Goal: Information Seeking & Learning: Learn about a topic

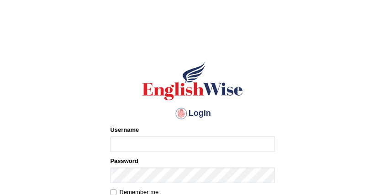
click at [128, 145] on input "Username" at bounding box center [193, 144] width 164 height 16
type input "maitree_parramatta"
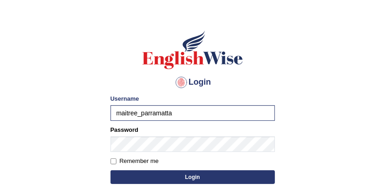
scroll to position [91, 0]
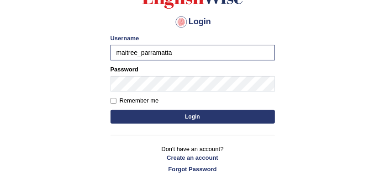
click at [217, 115] on button "Login" at bounding box center [193, 117] width 164 height 14
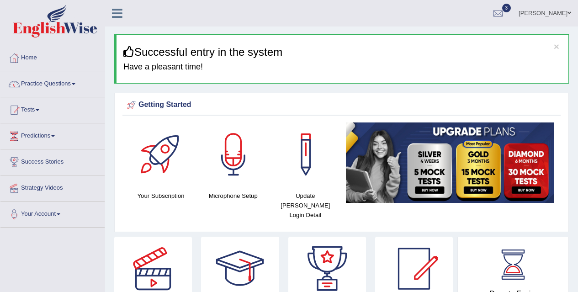
drag, startPoint x: 59, startPoint y: 6, endPoint x: 69, endPoint y: 80, distance: 74.6
click at [69, 80] on link "Practice Questions" at bounding box center [52, 82] width 104 height 23
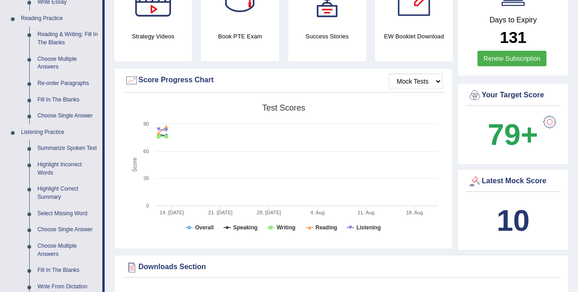
scroll to position [274, 0]
click at [48, 34] on link "Reading & Writing: Fill In The Blanks" at bounding box center [67, 38] width 69 height 24
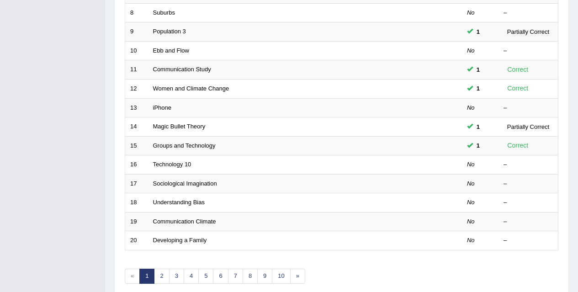
scroll to position [313, 0]
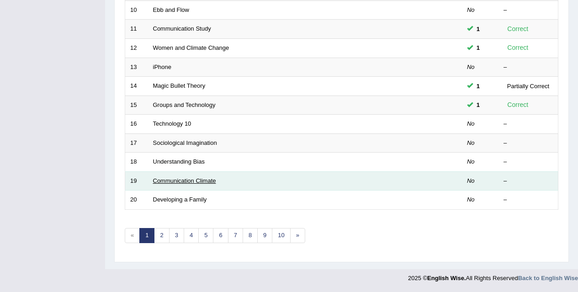
click at [195, 181] on link "Communication Climate" at bounding box center [184, 180] width 63 height 7
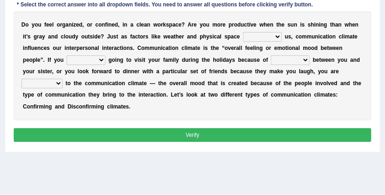
scroll to position [122, 0]
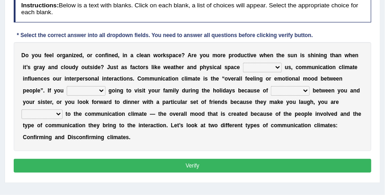
click at [305, 90] on select "tender tension tendency tenacity" at bounding box center [290, 90] width 39 height 9
select select "tension"
click at [271, 86] on select "tender tension tendency tenacity" at bounding box center [290, 90] width 39 height 9
click at [278, 65] on select "improve impact impose imply" at bounding box center [262, 67] width 39 height 9
select select "impact"
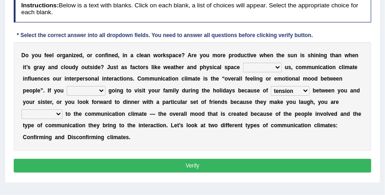
click at [243, 63] on select "improve impact impose imply" at bounding box center [262, 67] width 39 height 9
click at [105, 90] on select "dread force scare afraid" at bounding box center [86, 90] width 39 height 9
select select "dread"
click at [67, 86] on select "dread force scare afraid" at bounding box center [86, 90] width 39 height 9
click at [53, 116] on select "relying relating responding recycling" at bounding box center [41, 113] width 41 height 9
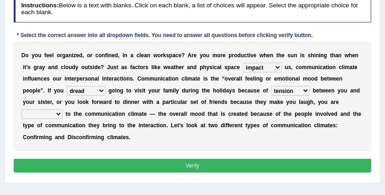
click at [140, 145] on div "D o y o u f e e l o r g a n i z e d , o r c o n f i n e d , i n a c l e a n w o…" at bounding box center [193, 96] width 358 height 109
click at [51, 115] on select "relying relating responding recycling" at bounding box center [41, 113] width 41 height 9
select select "responding"
click at [21, 109] on select "relying relating responding recycling" at bounding box center [41, 113] width 41 height 9
click at [207, 165] on button "Verify" at bounding box center [193, 165] width 358 height 13
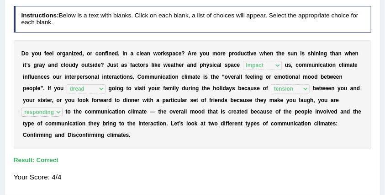
scroll to position [30, 0]
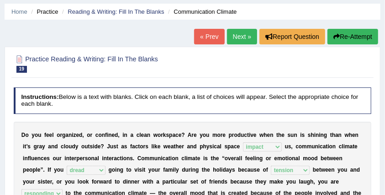
click at [150, 7] on li "Reading & Writing: Fill In The Blanks" at bounding box center [112, 11] width 104 height 9
click at [150, 9] on link "Reading & Writing: Fill In The Blanks" at bounding box center [116, 11] width 96 height 7
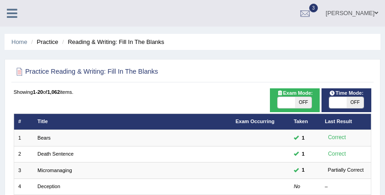
click at [360, 98] on span "OFF" at bounding box center [355, 102] width 17 height 11
checkbox input "true"
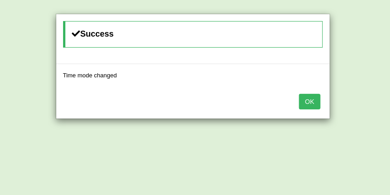
click at [318, 102] on button "OK" at bounding box center [309, 102] width 21 height 16
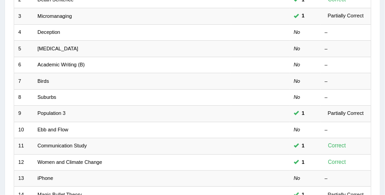
scroll to position [244, 0]
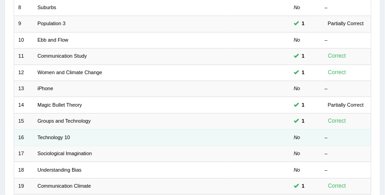
click at [69, 138] on td "Technology 10" at bounding box center [132, 137] width 198 height 16
click at [67, 135] on link "Technology 10" at bounding box center [53, 136] width 32 height 5
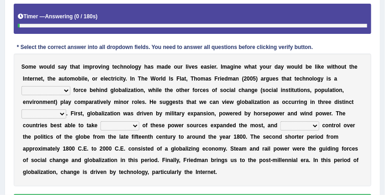
scroll to position [183, 0]
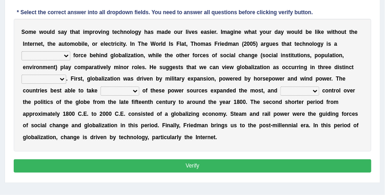
click at [62, 54] on select "driving demeaning distinguishing demanding" at bounding box center [45, 55] width 49 height 9
select select "driving"
click at [21, 51] on select "driving demeaning distinguishing demanding" at bounding box center [45, 55] width 49 height 9
click at [62, 79] on select "periods periodicals perspectives perceptions" at bounding box center [43, 78] width 45 height 9
select select "periods"
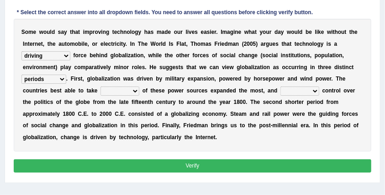
click at [21, 74] on select "periods periodicals perspectives perceptions" at bounding box center [43, 78] width 45 height 9
click at [57, 78] on select "periods periodicals perspectives perceptions" at bounding box center [43, 78] width 45 height 9
click at [88, 76] on b "g" at bounding box center [88, 78] width 3 height 6
click at [129, 93] on select "action advantage account care" at bounding box center [120, 90] width 39 height 9
select select "advantage"
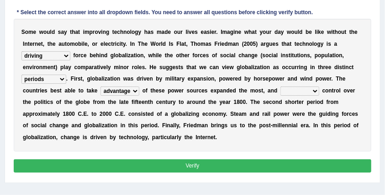
click at [101, 86] on select "action advantage account care" at bounding box center [120, 90] width 39 height 9
click at [312, 90] on select "exist extract exert expect" at bounding box center [300, 90] width 39 height 9
select select "exert"
click at [281, 86] on select "exist extract exert expect" at bounding box center [300, 90] width 39 height 9
click at [224, 163] on button "Verify" at bounding box center [193, 165] width 358 height 13
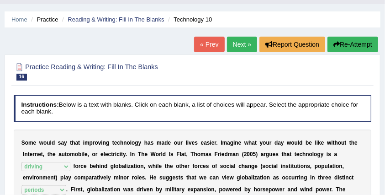
scroll to position [11, 0]
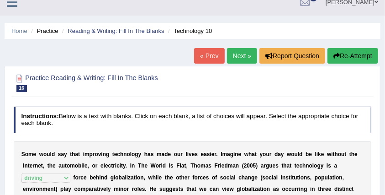
click at [241, 57] on link "Next »" at bounding box center [242, 56] width 30 height 16
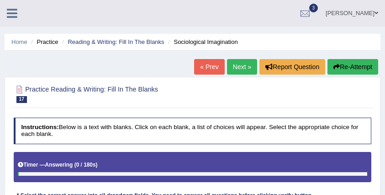
click at [133, 41] on link "Reading & Writing: Fill In The Blanks" at bounding box center [116, 41] width 96 height 7
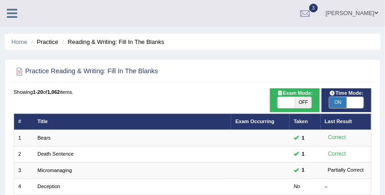
click at [335, 103] on span "ON" at bounding box center [337, 102] width 17 height 11
checkbox input "false"
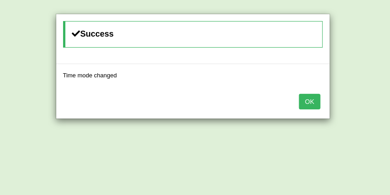
click at [313, 94] on button "OK" at bounding box center [309, 102] width 21 height 16
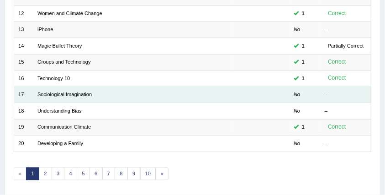
scroll to position [334, 0]
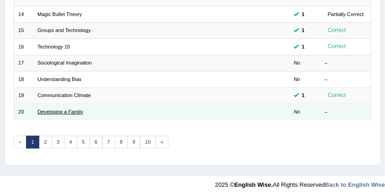
click at [82, 109] on link "Developing a Family" at bounding box center [60, 111] width 46 height 5
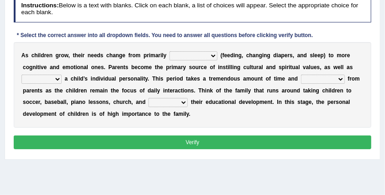
click at [215, 55] on select "psychological educational physical social" at bounding box center [194, 55] width 48 height 9
click at [249, 97] on div "A s c h i l d r e n g r o w , t h e i r n e e d s c h a n g e f r o m p r i m a…" at bounding box center [193, 84] width 358 height 85
click at [53, 80] on select "caring calculating feeding fostering" at bounding box center [41, 78] width 40 height 9
click at [337, 76] on select "commitment components compliance comments" at bounding box center [323, 78] width 44 height 9
click at [175, 98] on select "granting guiding generating gaining" at bounding box center [167, 102] width 39 height 9
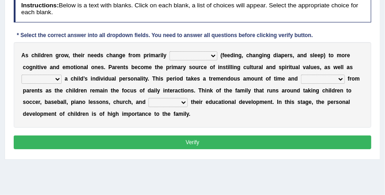
select select "guiding"
click at [148, 98] on select "granting guiding generating gaining" at bounding box center [167, 102] width 39 height 9
click at [210, 55] on select "psychological educational physical social" at bounding box center [194, 55] width 48 height 9
select select "physical"
click at [170, 51] on select "psychological educational physical social" at bounding box center [194, 55] width 48 height 9
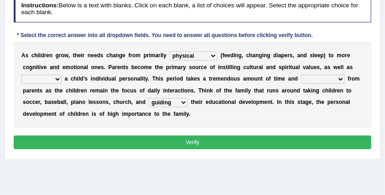
click at [49, 80] on select "caring calculating feeding fostering" at bounding box center [41, 78] width 40 height 9
select select "fostering"
click at [21, 74] on select "caring calculating feeding fostering" at bounding box center [41, 78] width 40 height 9
click at [327, 83] on div "A s c h i l d r e n g r o w , t h e i r n e e d s c h a n g e f r o m p r i m a…" at bounding box center [193, 84] width 358 height 85
click at [326, 83] on div "A s c h i l d r e n g r o w , t h e i r n e e d s c h a n g e f r o m p r i m a…" at bounding box center [193, 84] width 358 height 85
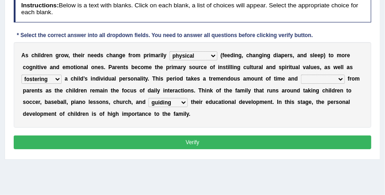
click at [325, 80] on select "commitment components compliance comments" at bounding box center [323, 78] width 44 height 9
select select "commitment"
click at [301, 74] on select "commitment components compliance comments" at bounding box center [323, 78] width 44 height 9
click at [208, 143] on button "Verify" at bounding box center [193, 141] width 358 height 13
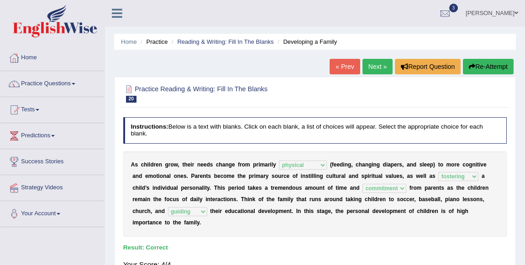
drag, startPoint x: 387, startPoint y: 0, endPoint x: 63, endPoint y: 87, distance: 335.8
click at [63, 87] on link "Practice Questions" at bounding box center [52, 82] width 104 height 23
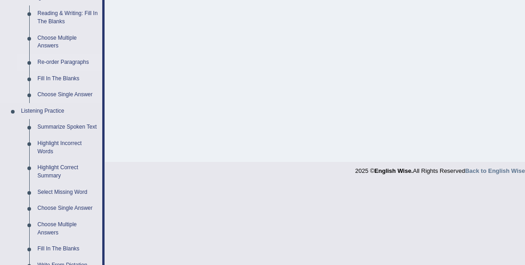
scroll to position [249, 0]
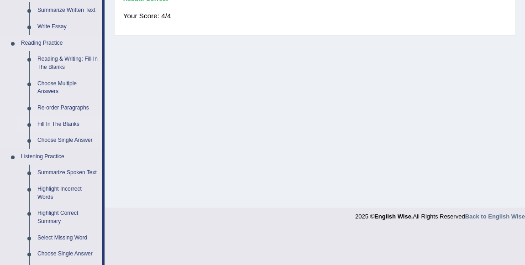
click at [69, 120] on link "Fill In The Blanks" at bounding box center [67, 125] width 69 height 16
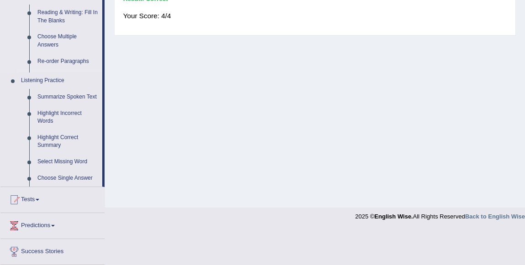
scroll to position [214, 0]
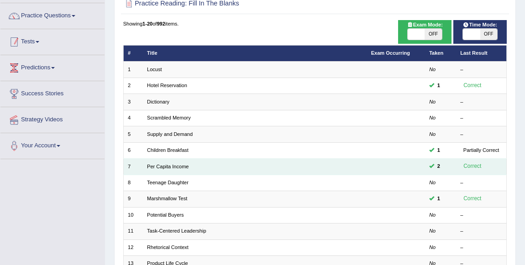
scroll to position [124, 0]
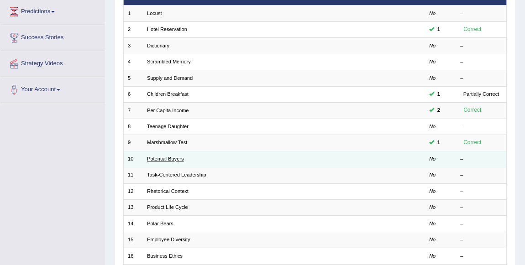
click at [166, 159] on link "Potential Buyers" at bounding box center [165, 158] width 37 height 5
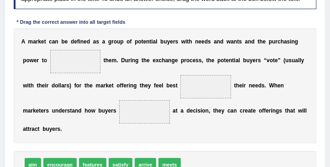
scroll to position [161, 0]
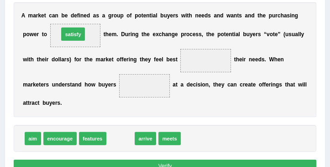
drag, startPoint x: 124, startPoint y: 136, endPoint x: 68, endPoint y: 14, distance: 134.1
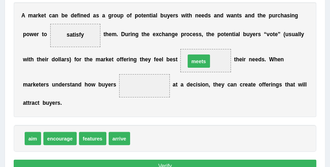
drag, startPoint x: 143, startPoint y: 138, endPoint x: 207, endPoint y: 48, distance: 111.3
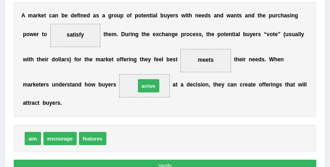
drag, startPoint x: 114, startPoint y: 136, endPoint x: 148, endPoint y: 74, distance: 70.6
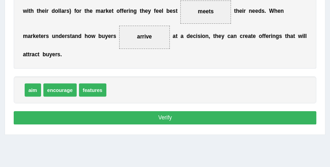
scroll to position [213, 0]
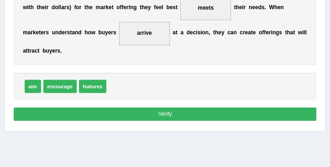
click at [167, 114] on button "Verify" at bounding box center [165, 113] width 303 height 13
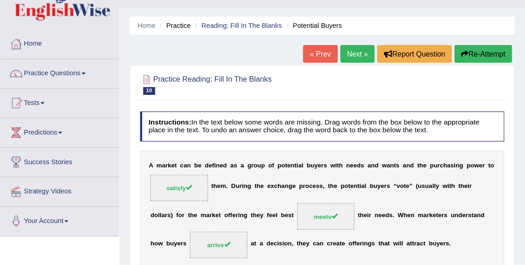
scroll to position [19, 0]
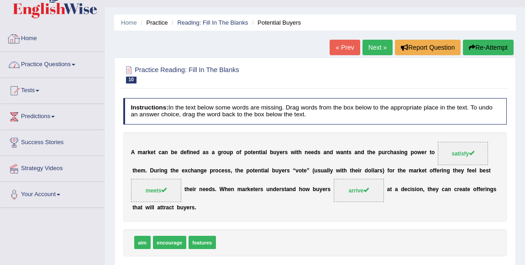
click at [64, 60] on link "Practice Questions" at bounding box center [52, 63] width 104 height 23
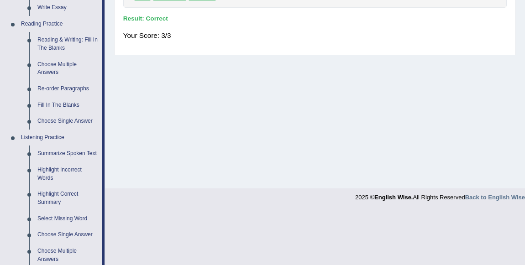
scroll to position [269, 0]
click at [73, 89] on link "Re-order Paragraphs" at bounding box center [67, 88] width 69 height 16
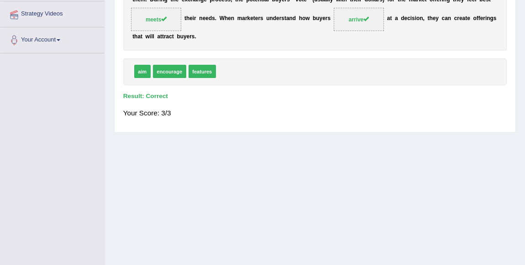
scroll to position [99, 0]
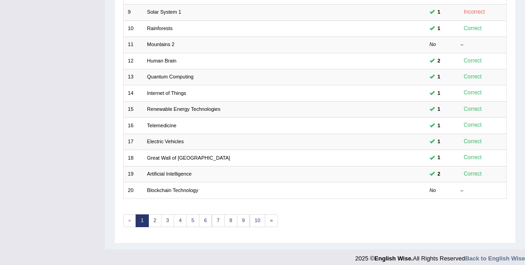
scroll to position [261, 0]
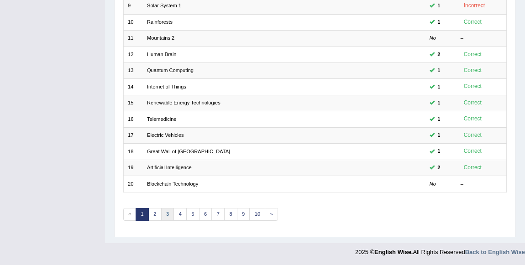
click at [169, 212] on link "3" at bounding box center [167, 214] width 13 height 13
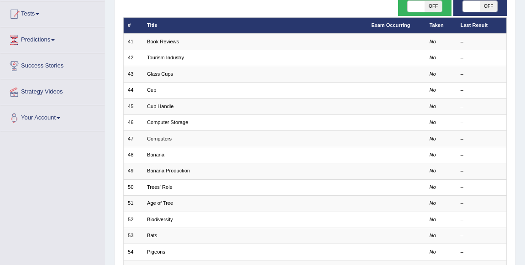
scroll to position [83, 0]
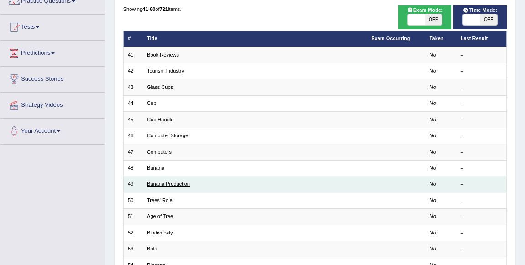
click at [171, 181] on link "Banana Production" at bounding box center [168, 183] width 43 height 5
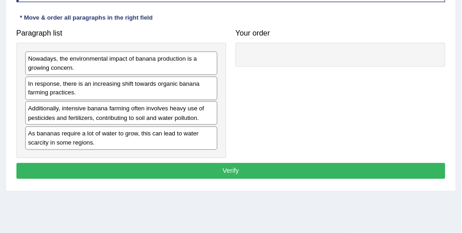
scroll to position [142, 0]
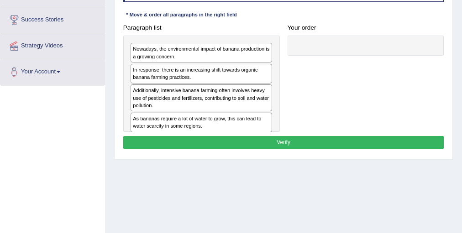
drag, startPoint x: 334, startPoint y: 3, endPoint x: 320, endPoint y: 97, distance: 95.1
click at [320, 97] on div "Paragraph list Nowadays, the environmental impact of banana production is a gro…" at bounding box center [283, 76] width 329 height 111
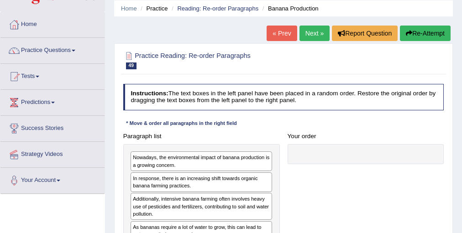
scroll to position [32, 0]
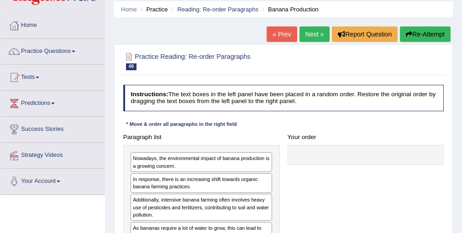
click at [314, 33] on link "Next »" at bounding box center [315, 35] width 30 height 16
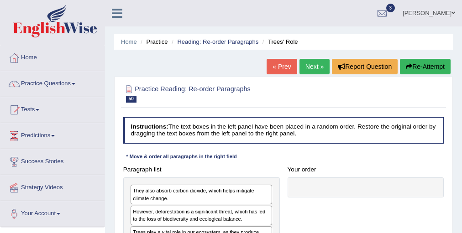
click at [309, 64] on link "Next »" at bounding box center [315, 67] width 30 height 16
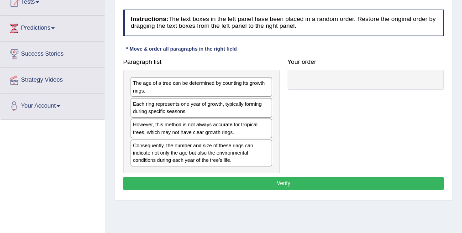
scroll to position [110, 0]
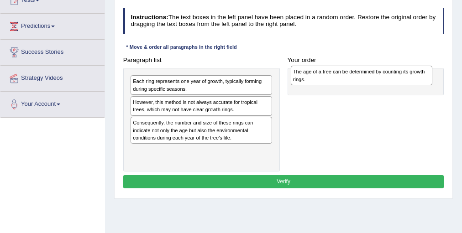
drag, startPoint x: 244, startPoint y: 86, endPoint x: 435, endPoint y: 79, distance: 190.7
click at [435, 79] on div "Paragraph list The age of a tree can be determined by counting its growth rings…" at bounding box center [283, 112] width 329 height 118
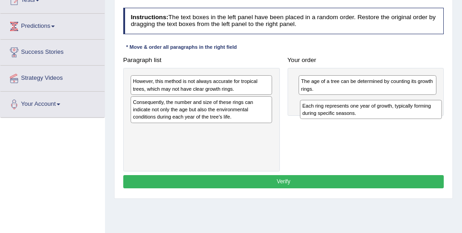
drag, startPoint x: 230, startPoint y: 85, endPoint x: 432, endPoint y: 117, distance: 204.2
click at [432, 117] on div "Each ring represents one year of growth, typically forming during specific seas…" at bounding box center [371, 110] width 142 height 20
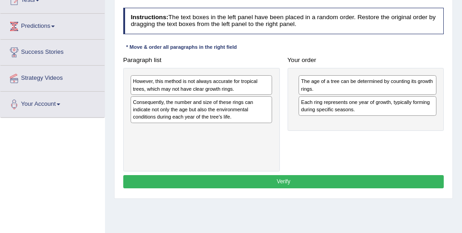
click at [245, 112] on div "Consequently, the number and size of these rings can indicate not only the age …" at bounding box center [202, 109] width 142 height 27
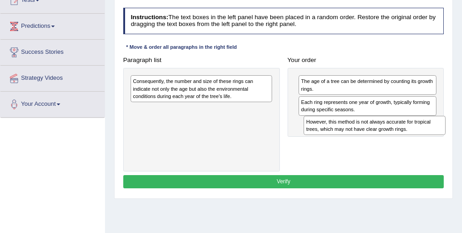
drag, startPoint x: 216, startPoint y: 87, endPoint x: 420, endPoint y: 138, distance: 210.4
click at [420, 138] on div "Paragraph list However, this method is not always accurate for tropical trees, …" at bounding box center [283, 112] width 329 height 118
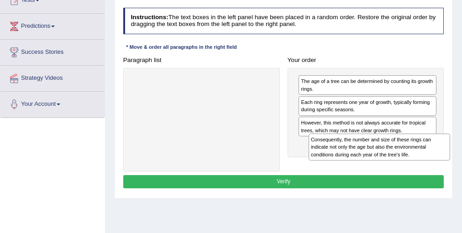
drag, startPoint x: 164, startPoint y: 89, endPoint x: 376, endPoint y: 161, distance: 223.7
click at [376, 161] on div "Paragraph list Consequently, the number and size of these rings can indicate no…" at bounding box center [283, 112] width 329 height 118
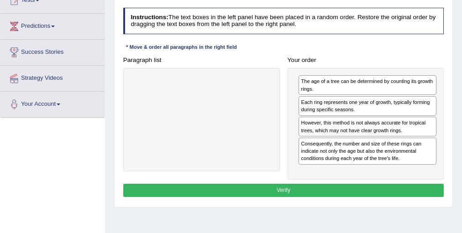
click at [290, 192] on button "Verify" at bounding box center [283, 190] width 321 height 13
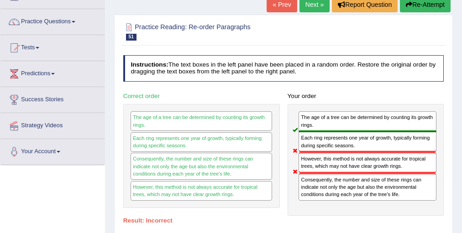
scroll to position [73, 0]
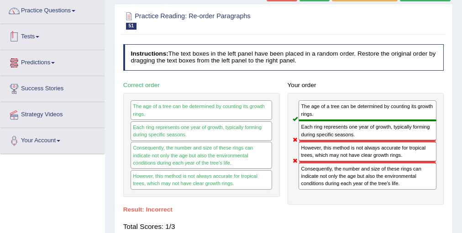
click at [46, 18] on link "Practice Questions" at bounding box center [52, 9] width 104 height 23
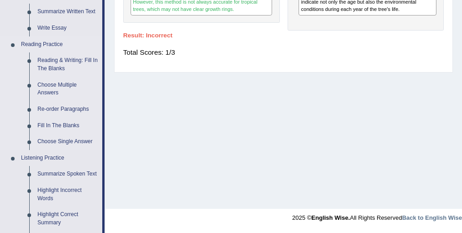
scroll to position [292, 0]
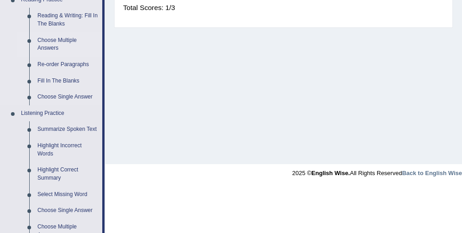
click at [60, 42] on link "Choose Multiple Answers" at bounding box center [67, 44] width 69 height 24
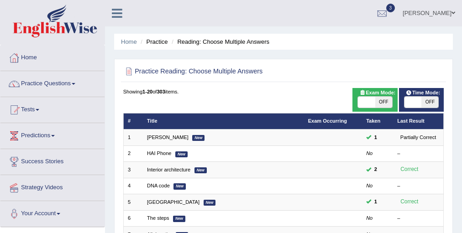
click at [165, 169] on link "Interior architecture" at bounding box center [168, 169] width 43 height 5
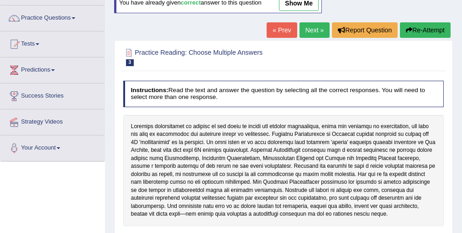
scroll to position [183, 0]
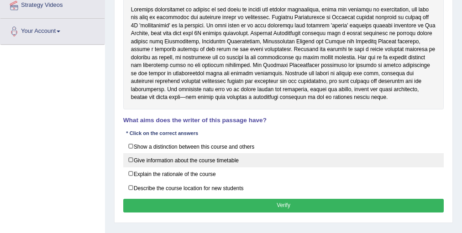
click at [172, 164] on label "Give information about the course timetable" at bounding box center [283, 161] width 321 height 14
checkbox input "true"
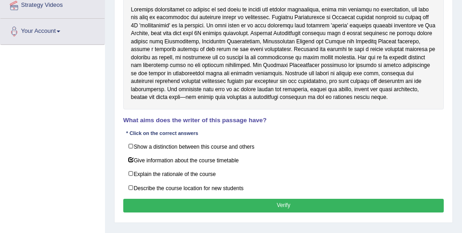
click at [193, 199] on button "Verify" at bounding box center [283, 205] width 321 height 13
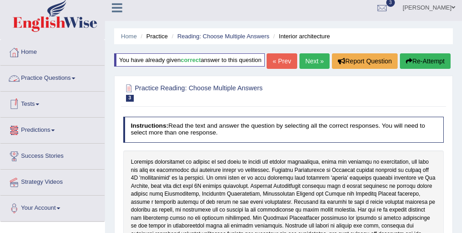
scroll to position [0, 0]
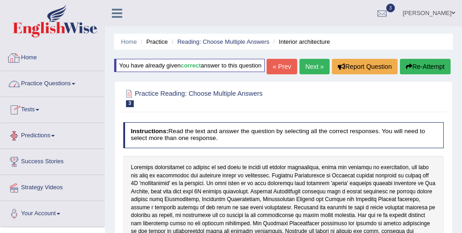
click at [31, 113] on link "Tests" at bounding box center [52, 108] width 104 height 23
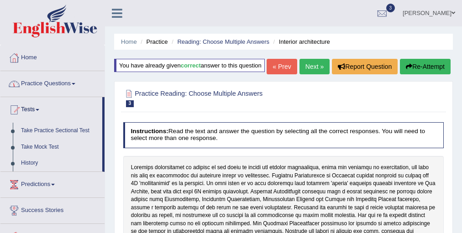
click at [57, 87] on link "Practice Questions" at bounding box center [52, 82] width 104 height 23
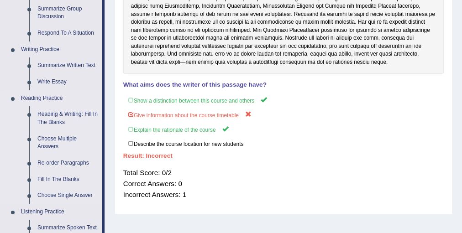
scroll to position [183, 0]
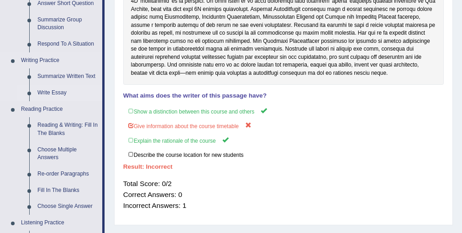
click at [61, 90] on link "Write Essay" at bounding box center [67, 93] width 69 height 16
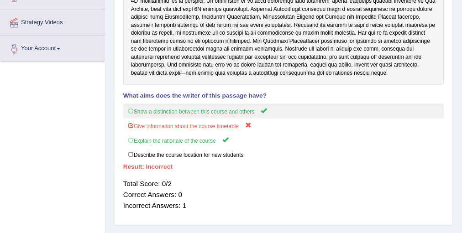
scroll to position [181, 0]
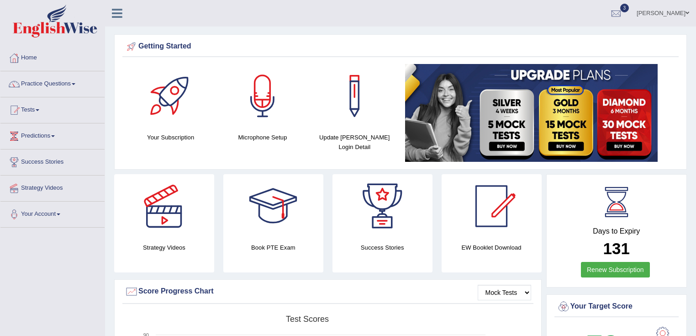
click at [462, 5] on link "[PERSON_NAME]" at bounding box center [663, 12] width 66 height 24
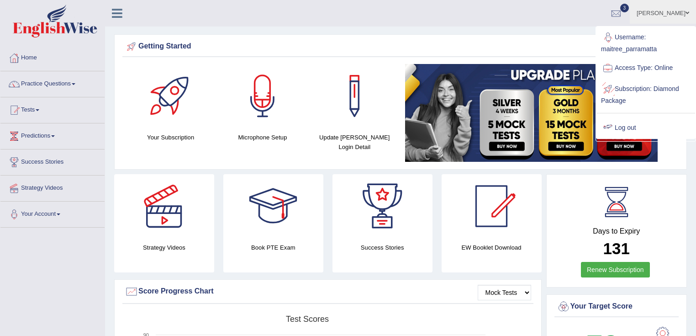
click at [462, 126] on link "Log out" at bounding box center [646, 127] width 99 height 21
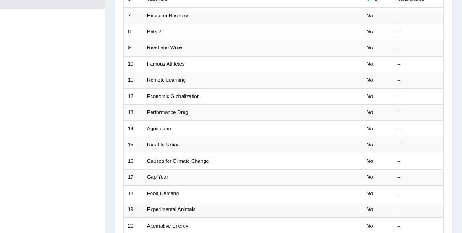
click at [170, 161] on link "Causes for Climate Change" at bounding box center [178, 161] width 62 height 5
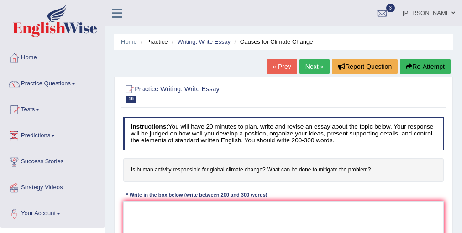
click at [307, 64] on link "Next »" at bounding box center [315, 67] width 30 height 16
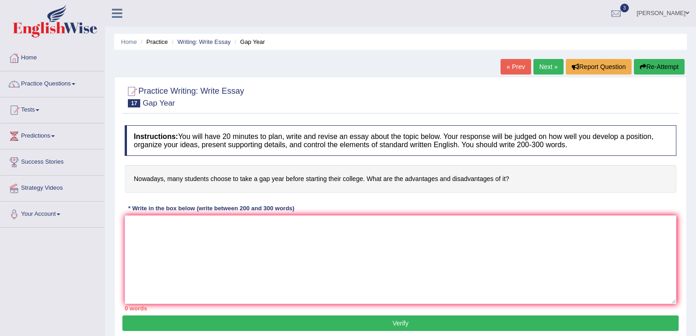
click at [462, 14] on span at bounding box center [688, 13] width 4 height 6
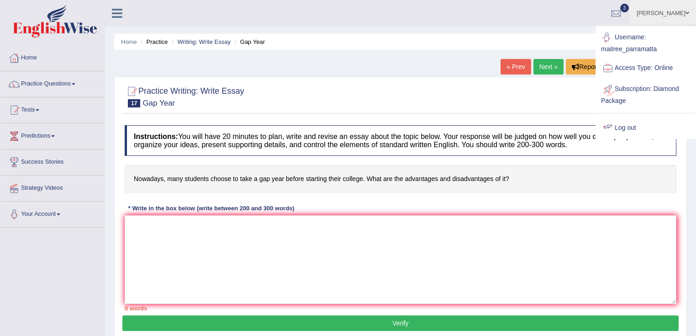
click at [462, 126] on link "Log out" at bounding box center [646, 127] width 99 height 21
